Goal: Information Seeking & Learning: Find specific fact

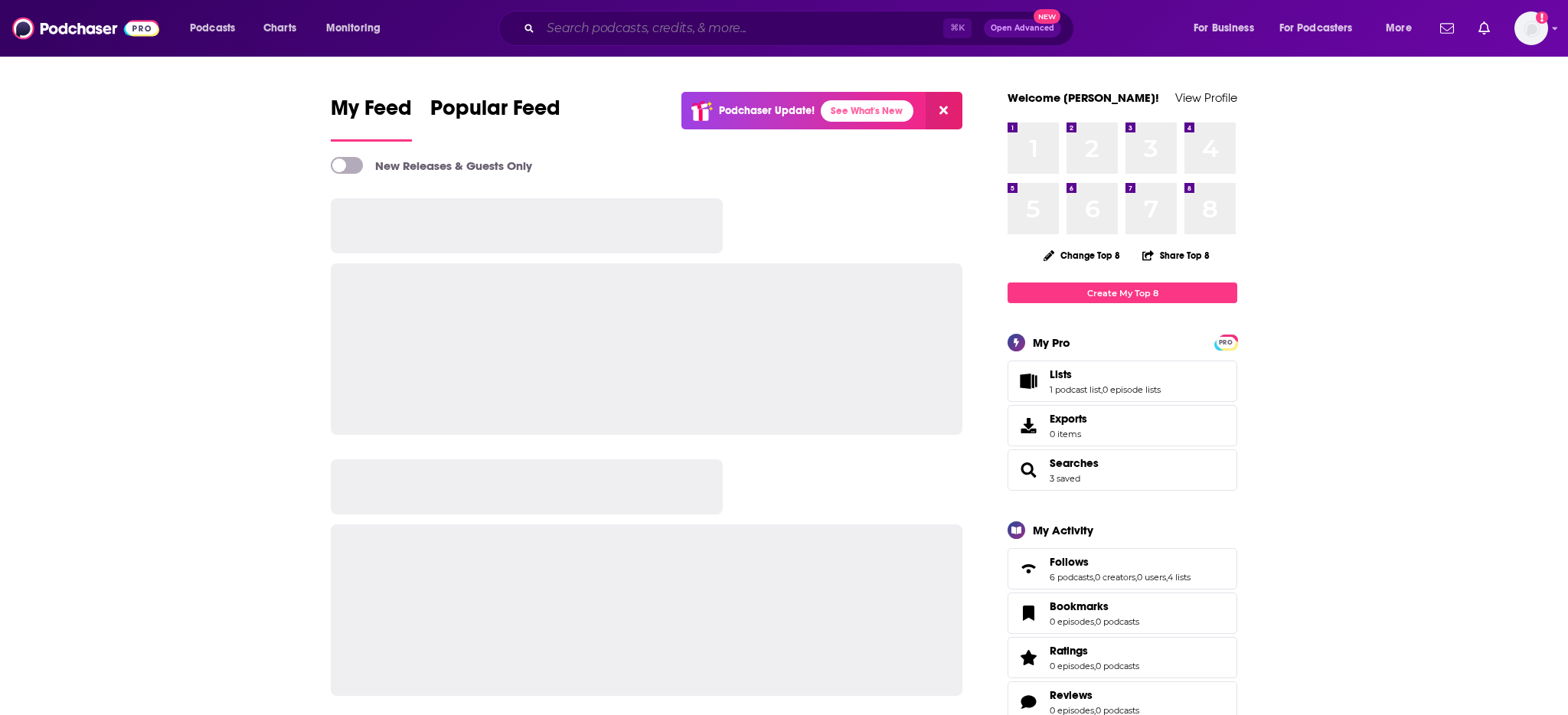
click at [627, 31] on input "Search podcasts, credits, & more..." at bounding box center [741, 29] width 403 height 24
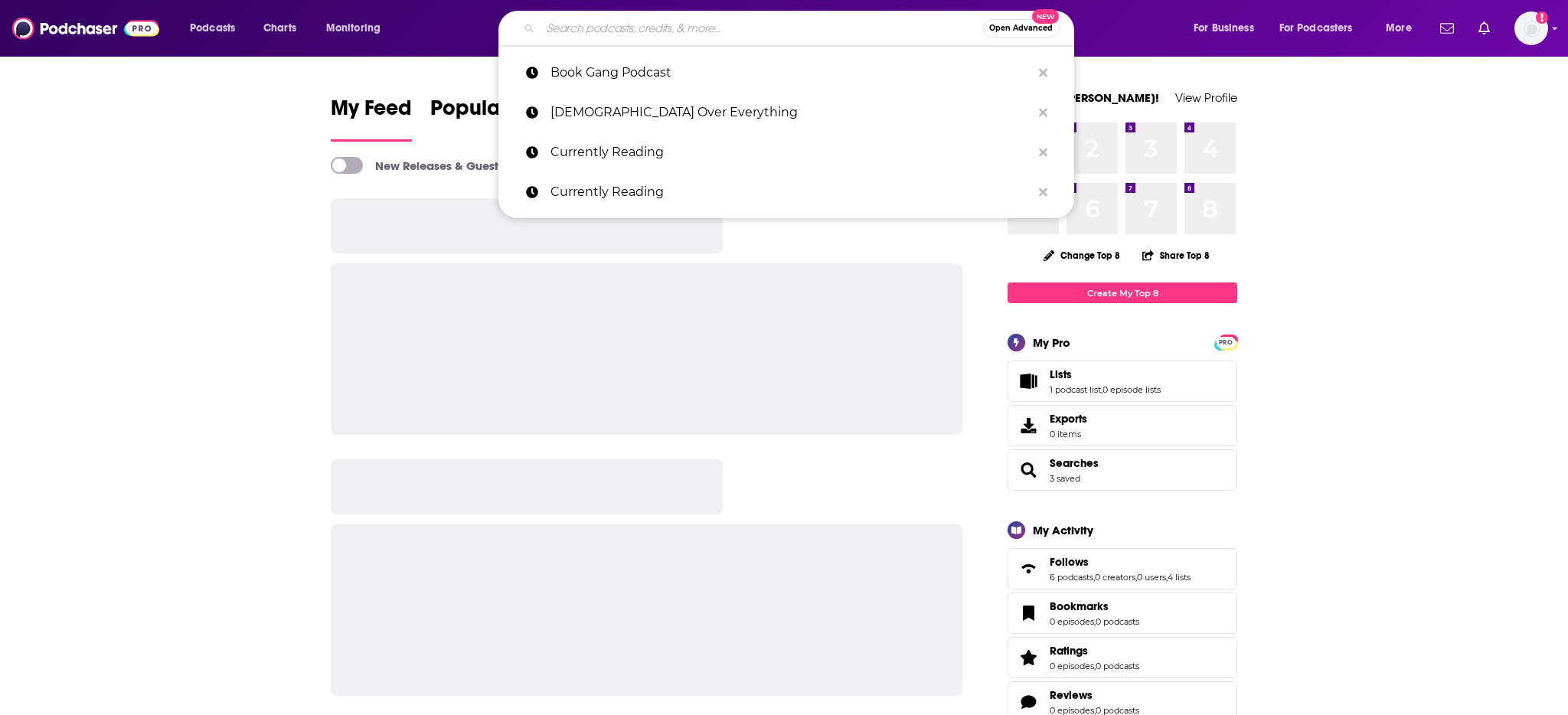
paste input "The Wordsmith Forge [DEMOGRAPHIC_DATA] Fiction Podcast"
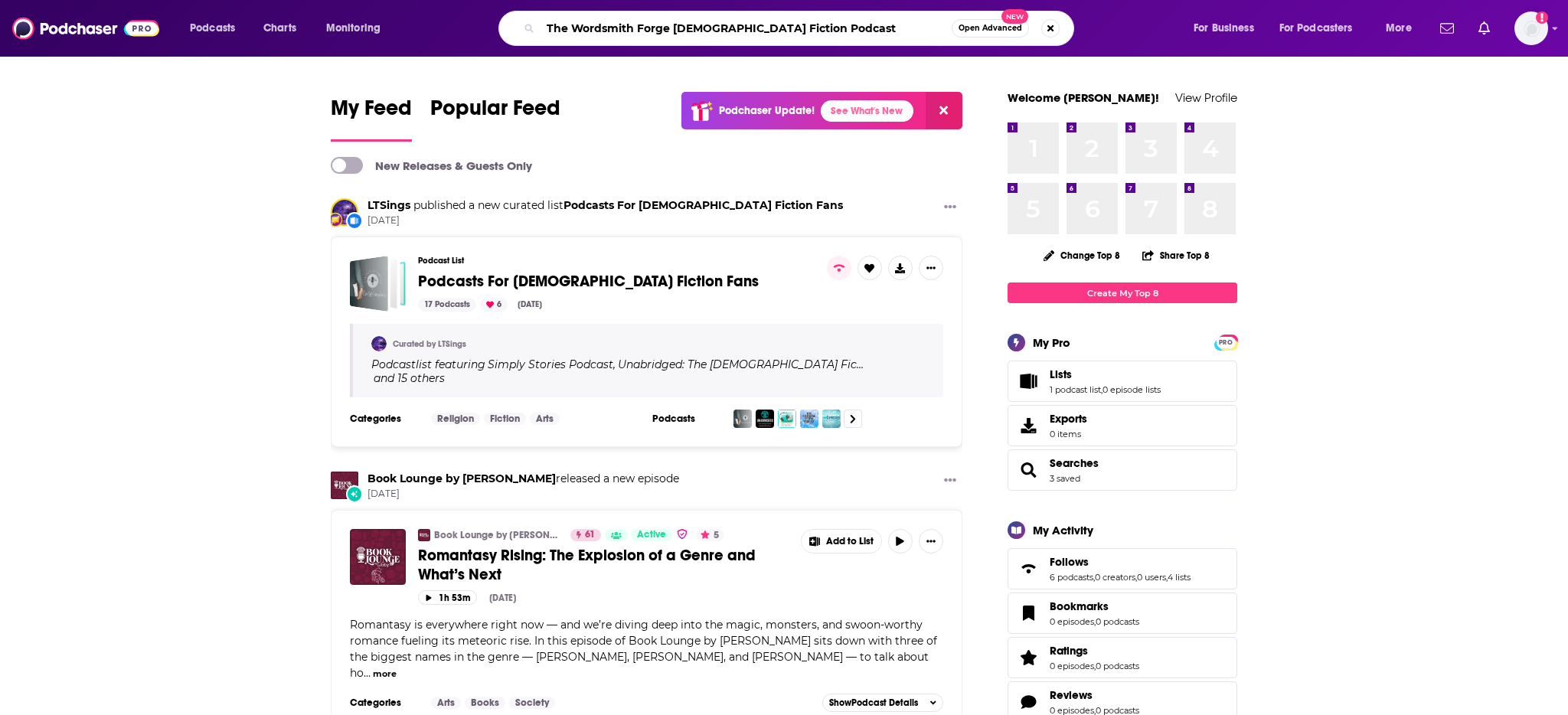
type input "The Wordsmith Forge [DEMOGRAPHIC_DATA] Fiction Podcast"
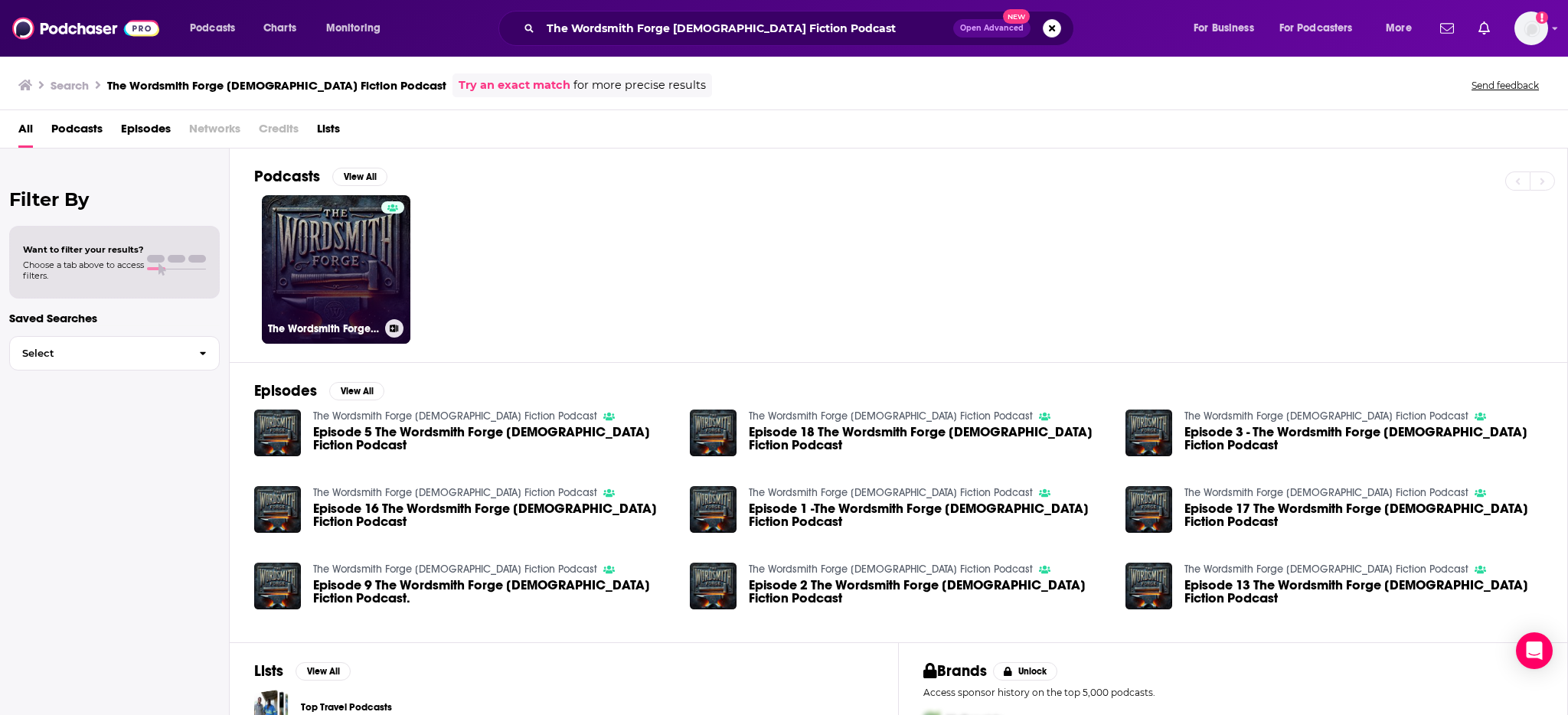
click at [320, 289] on link "The Wordsmith Forge [DEMOGRAPHIC_DATA] Fiction Podcast" at bounding box center [336, 269] width 148 height 148
